Goal: Find specific page/section: Find specific page/section

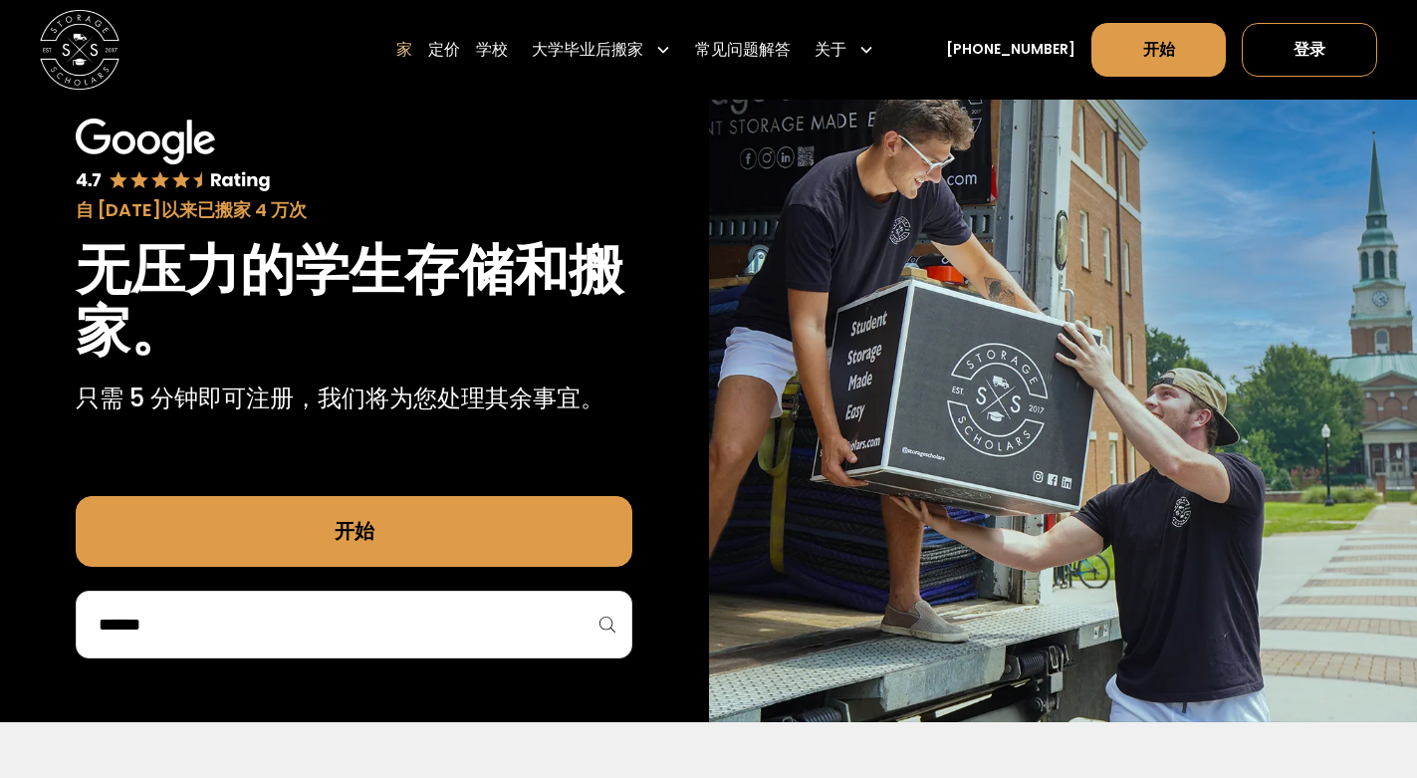
scroll to position [100, 0]
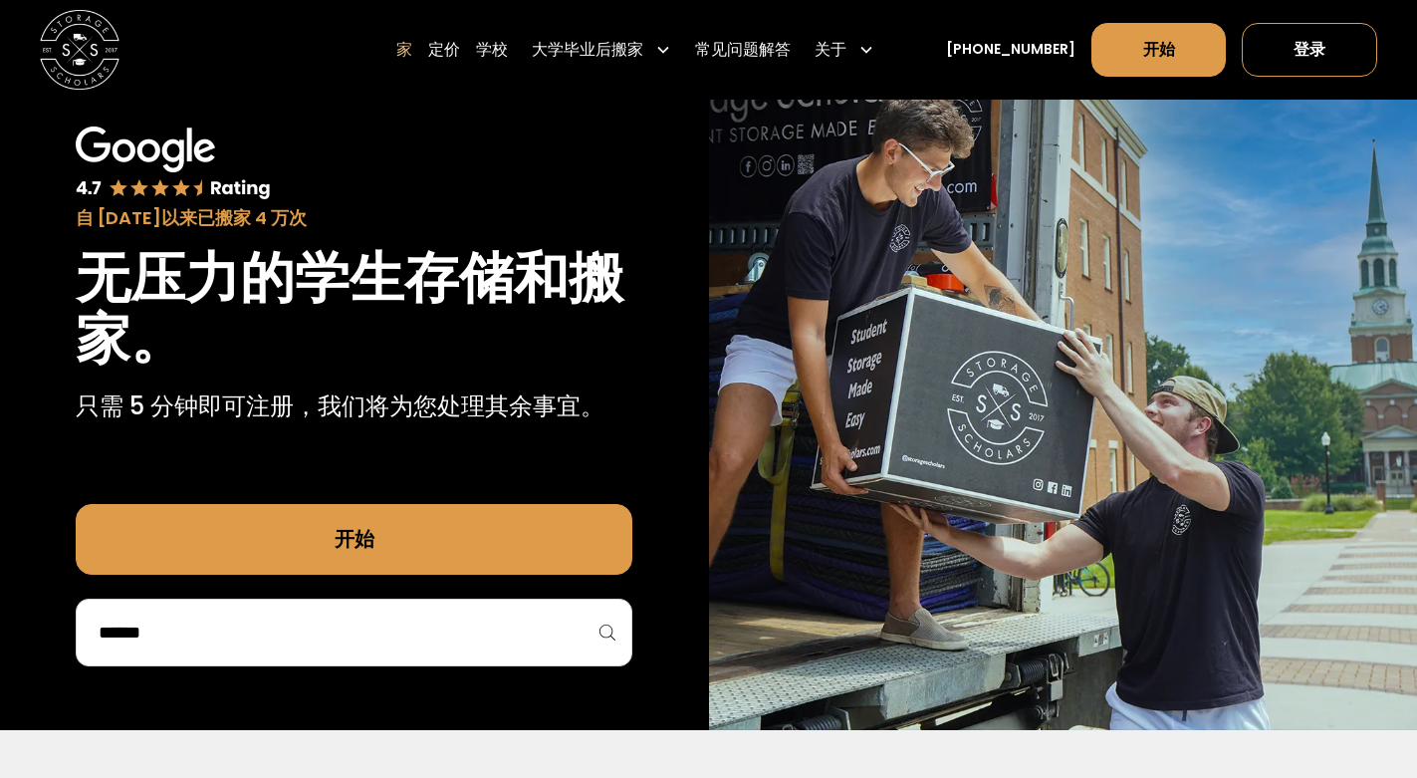
click at [489, 631] on input "search" at bounding box center [354, 632] width 515 height 34
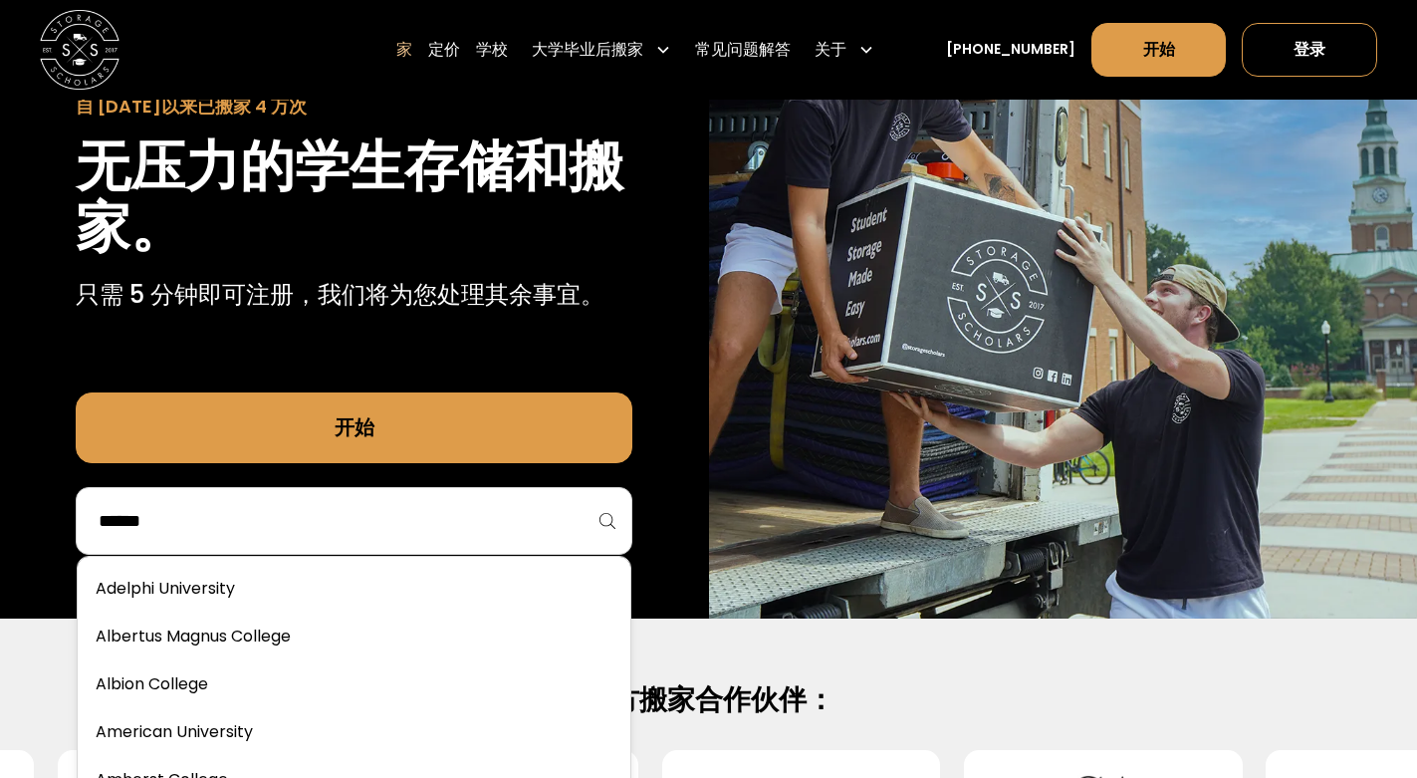
scroll to position [199, 0]
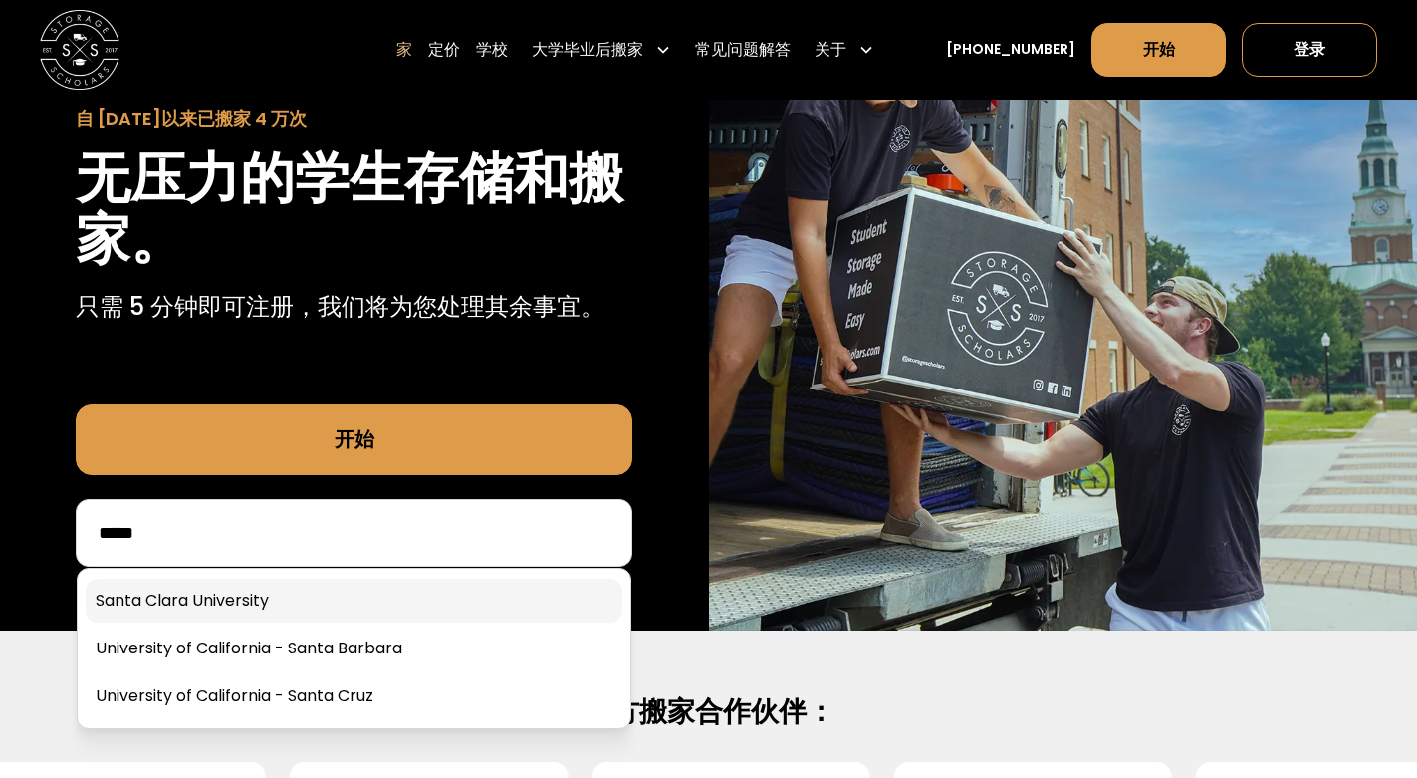
type input "*****"
click at [213, 591] on link at bounding box center [354, 601] width 537 height 44
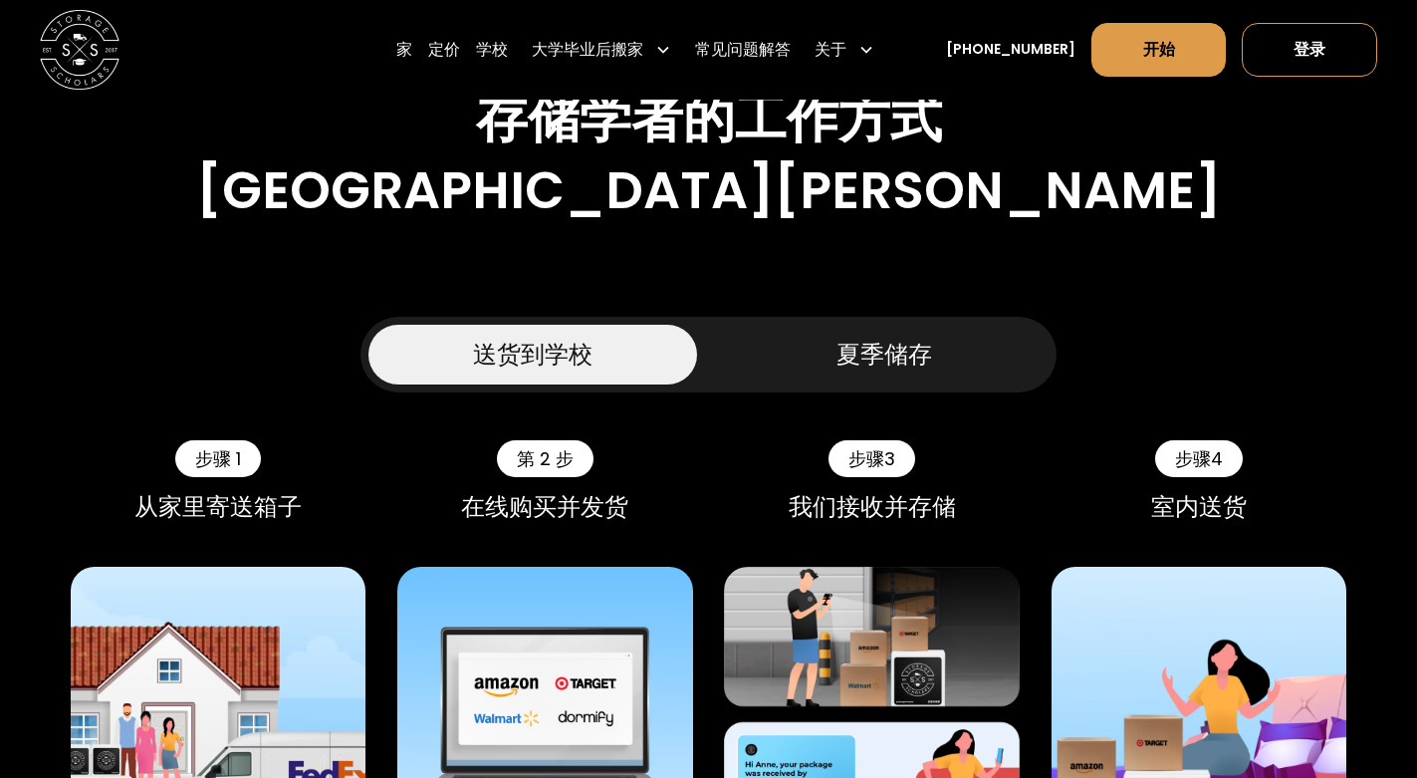
scroll to position [1294, 0]
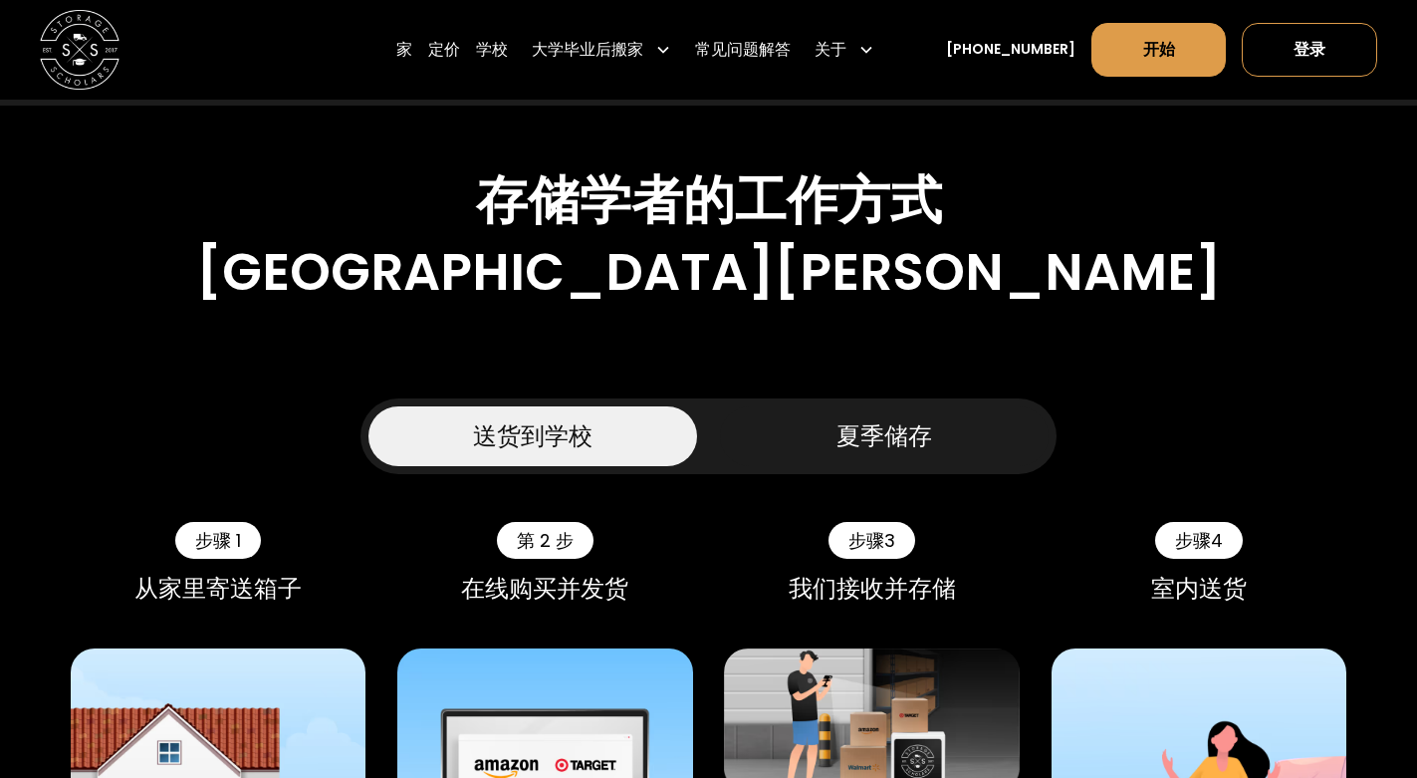
click at [827, 406] on link "夏季储存" at bounding box center [884, 436] width 328 height 60
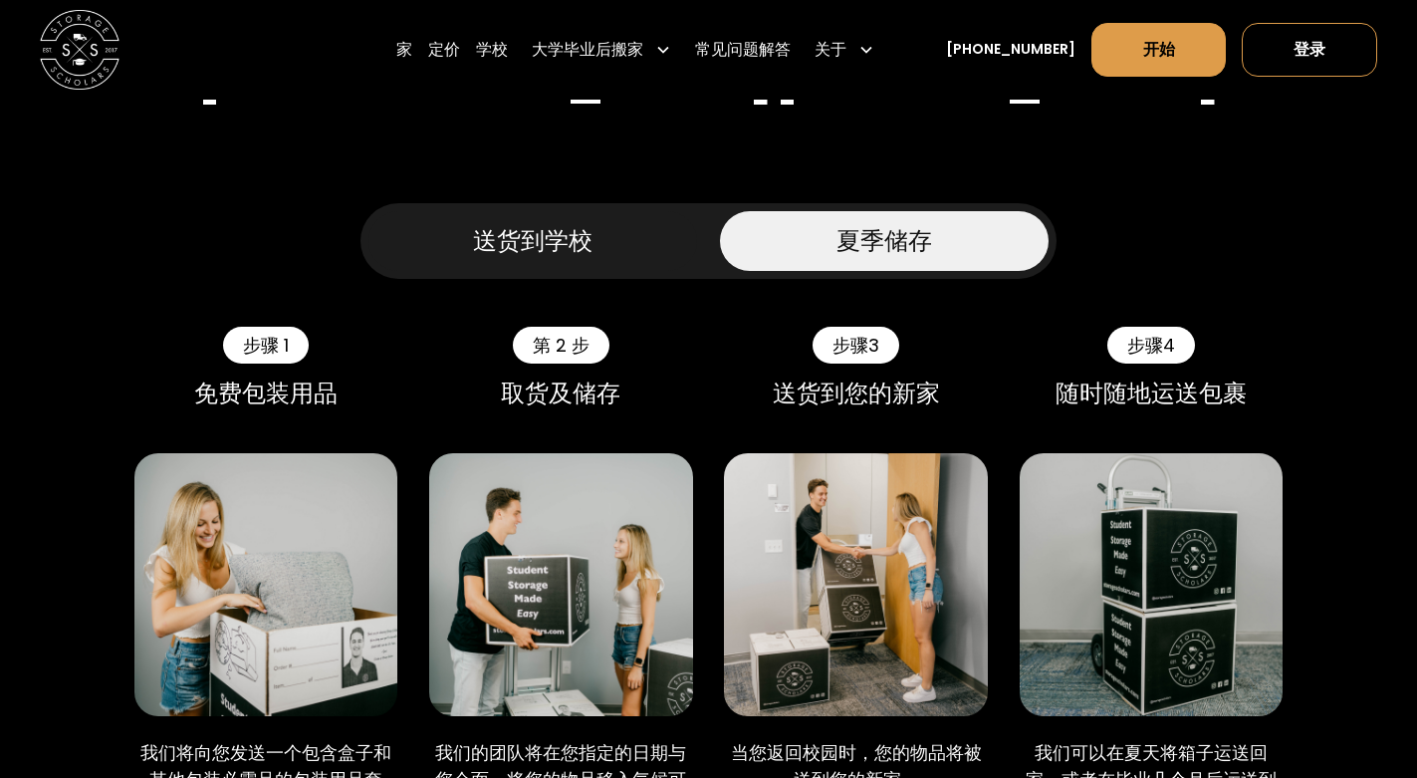
scroll to position [1494, 0]
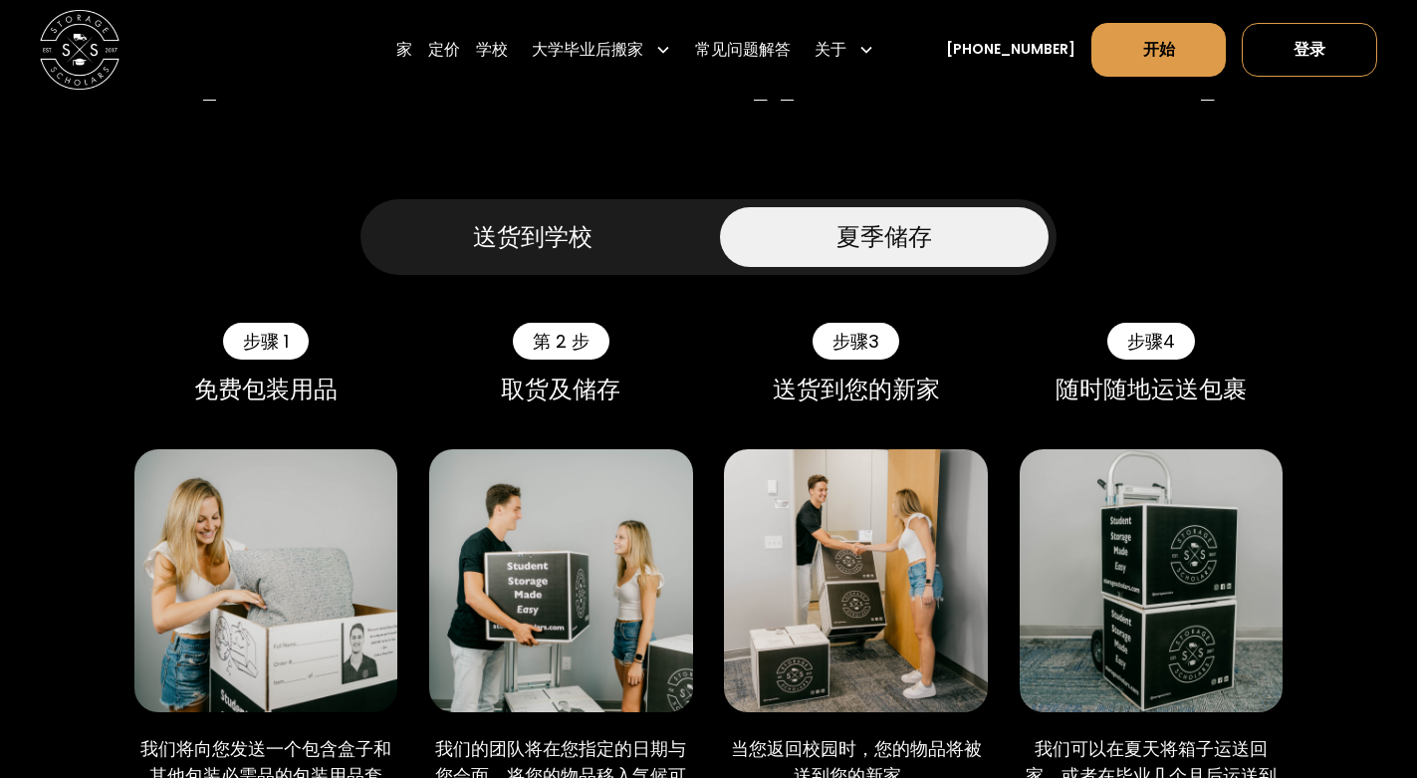
click at [588, 220] on font "送货到学校" at bounding box center [532, 236] width 119 height 33
